Goal: Navigation & Orientation: Find specific page/section

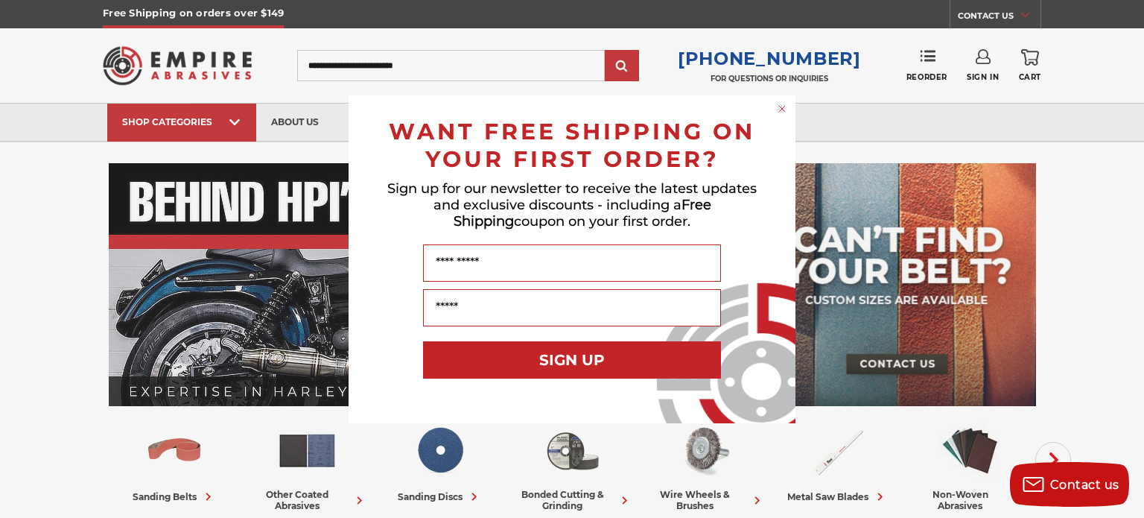
click at [774, 101] on icon "Close dialog" at bounding box center [781, 108] width 15 height 15
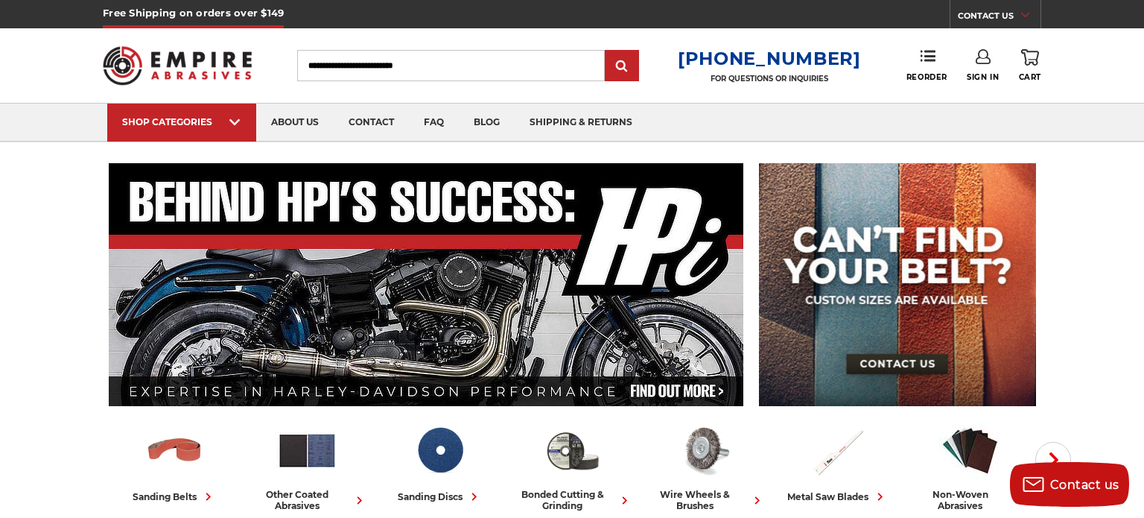
click at [783, 107] on div "Close dialog WANT FREE SHIPPING ON YOUR FIRST ORDER? Sign up for our newsletter…" at bounding box center [572, 259] width 477 height 328
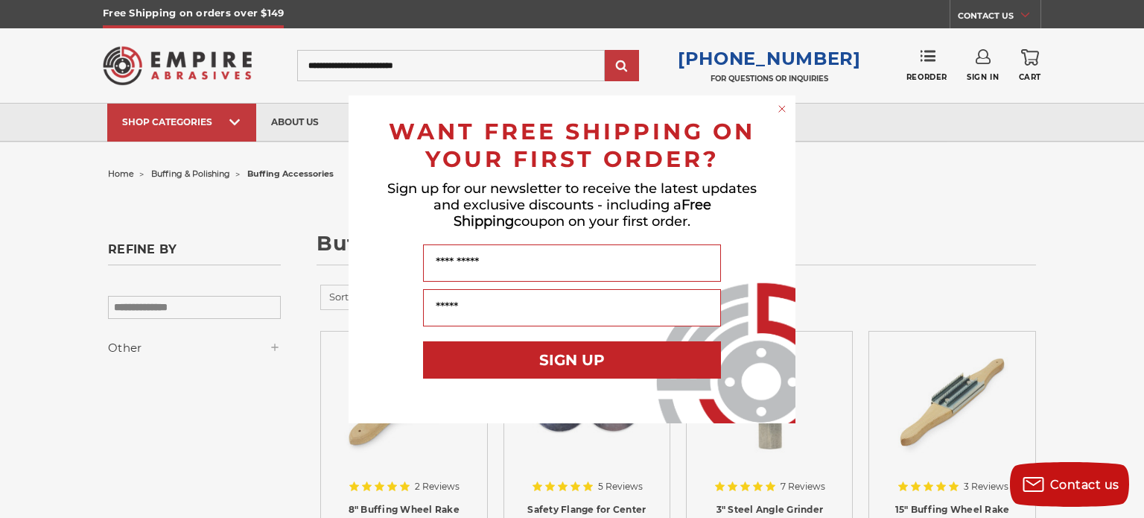
click at [280, 205] on div "Close dialog WANT FREE SHIPPING ON YOUR FIRST ORDER? Sign up for our newsletter…" at bounding box center [572, 259] width 1144 height 518
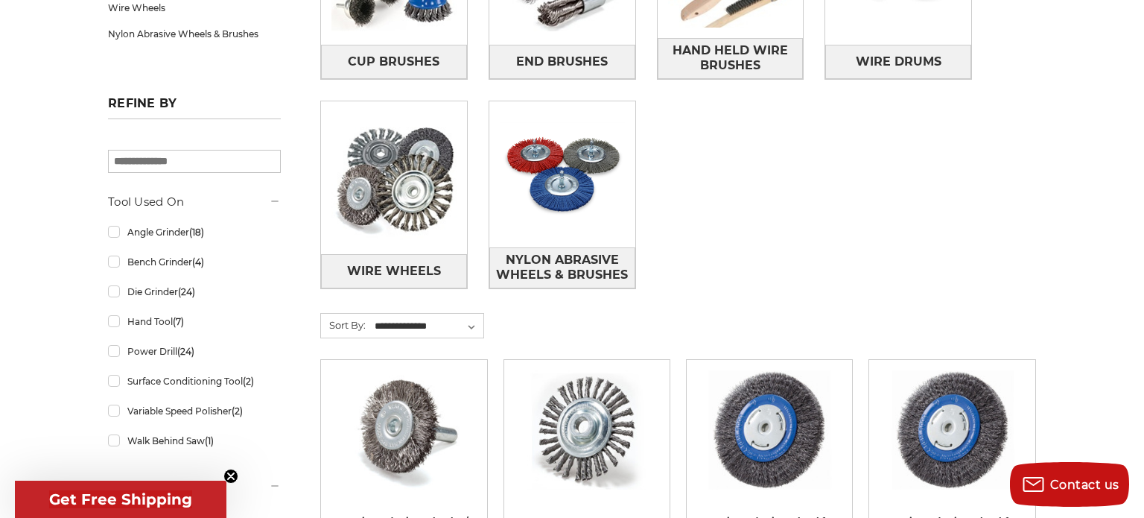
scroll to position [399, 0]
